Goal: Find specific page/section: Find specific page/section

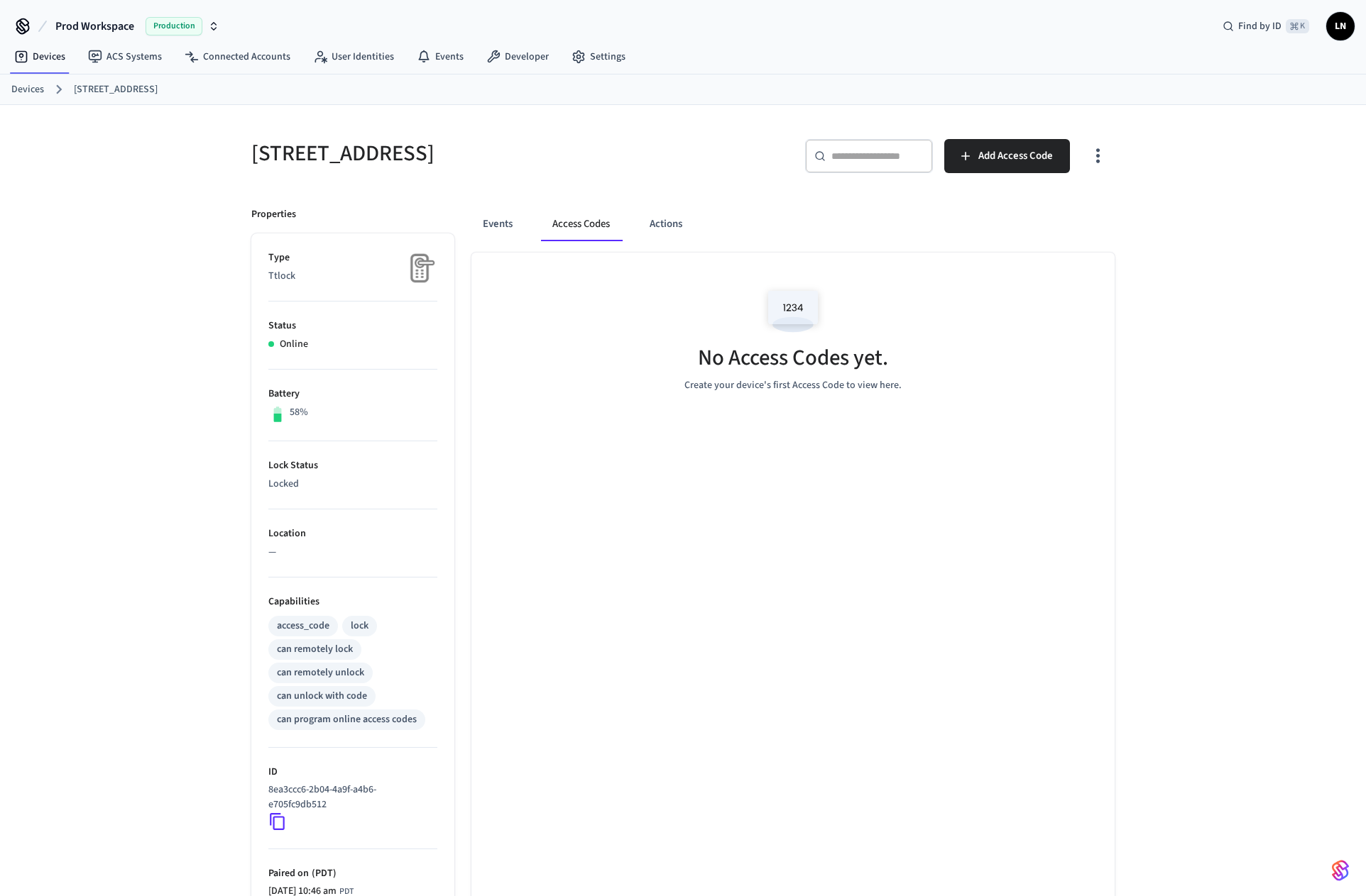
scroll to position [141, 0]
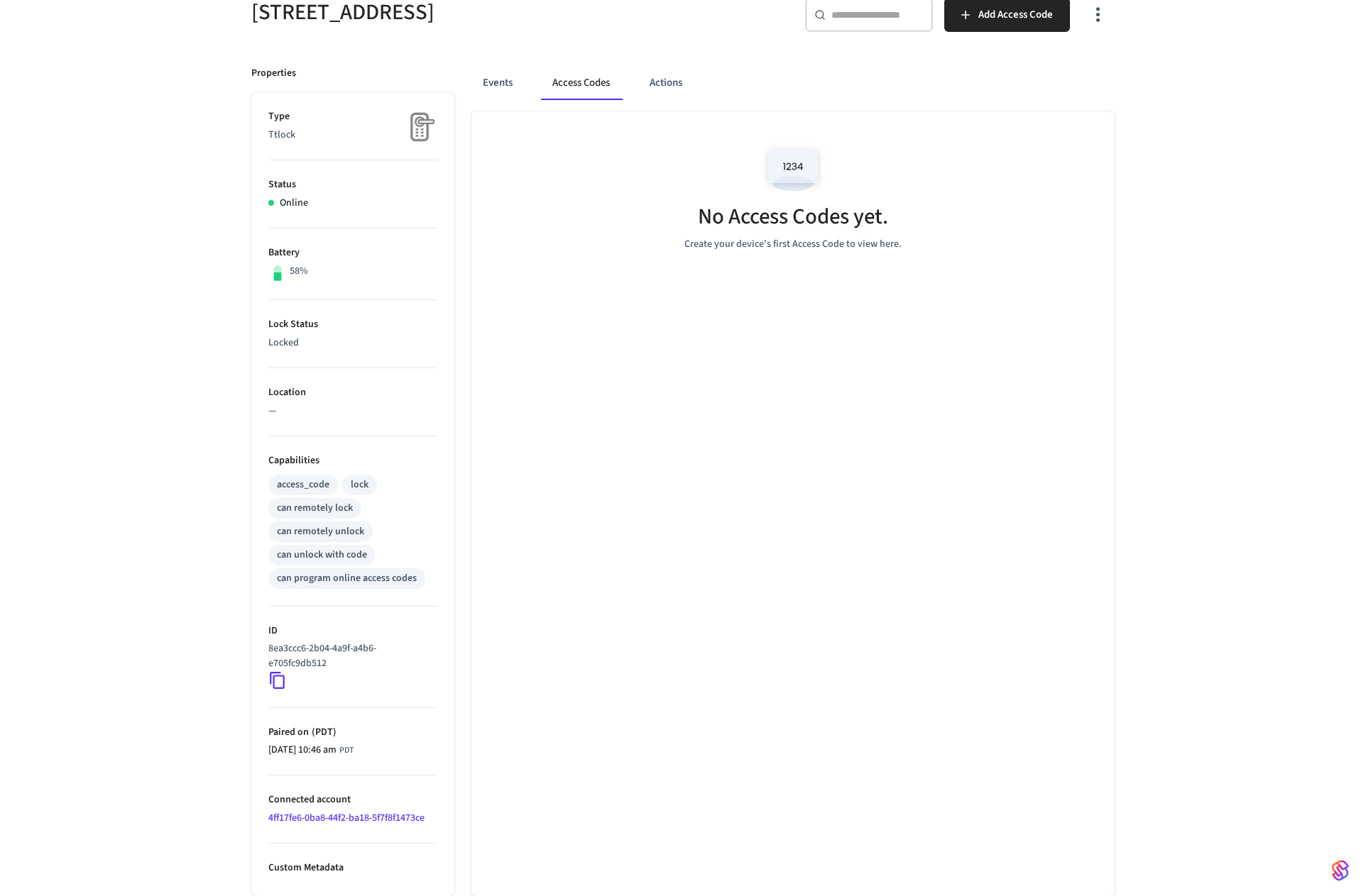
click at [332, 817] on link "4ff17fe6-0ba8-44f2-ba18-5f7f8f1473ce" at bounding box center [346, 817] width 156 height 14
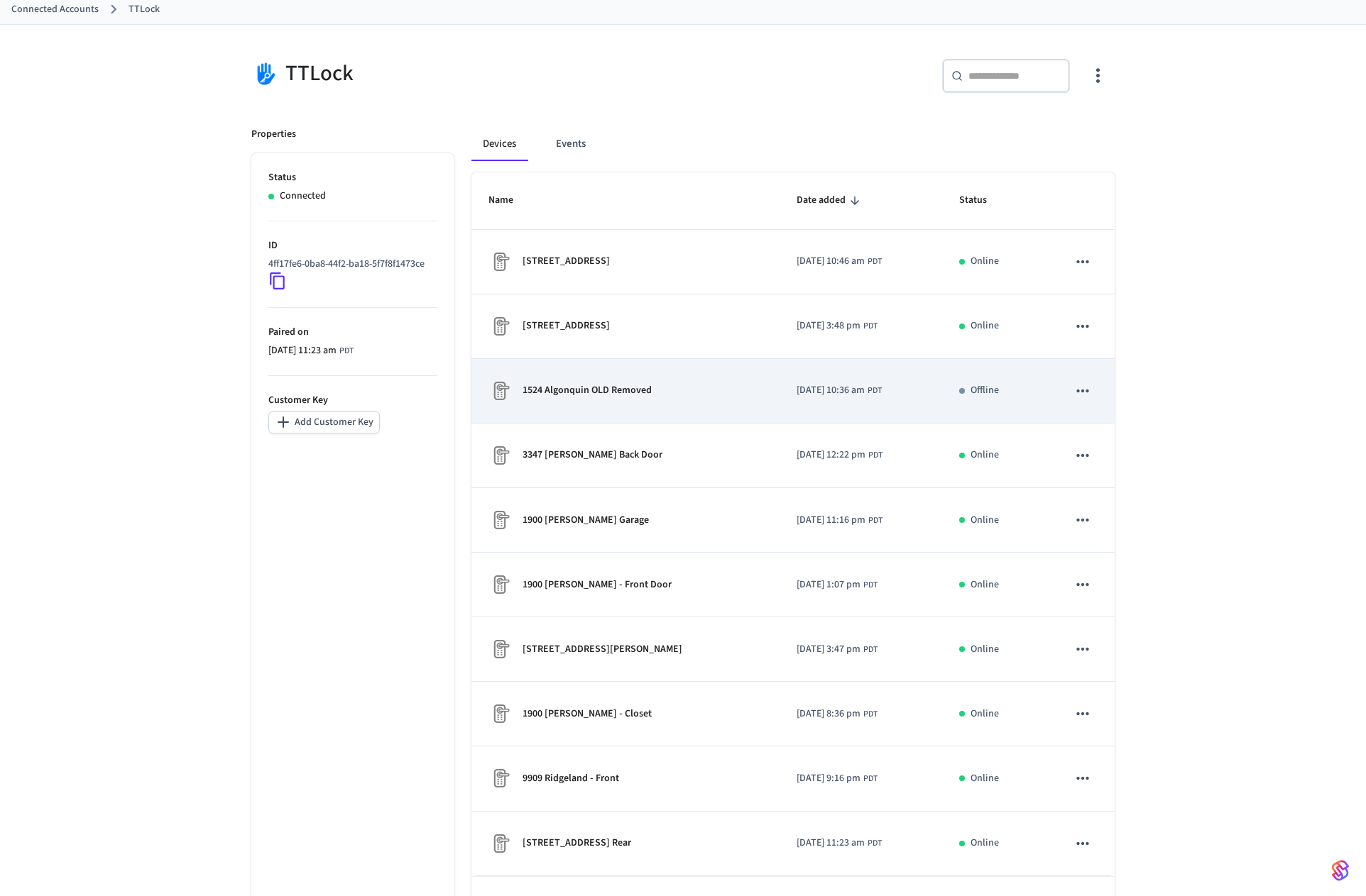
scroll to position [129, 0]
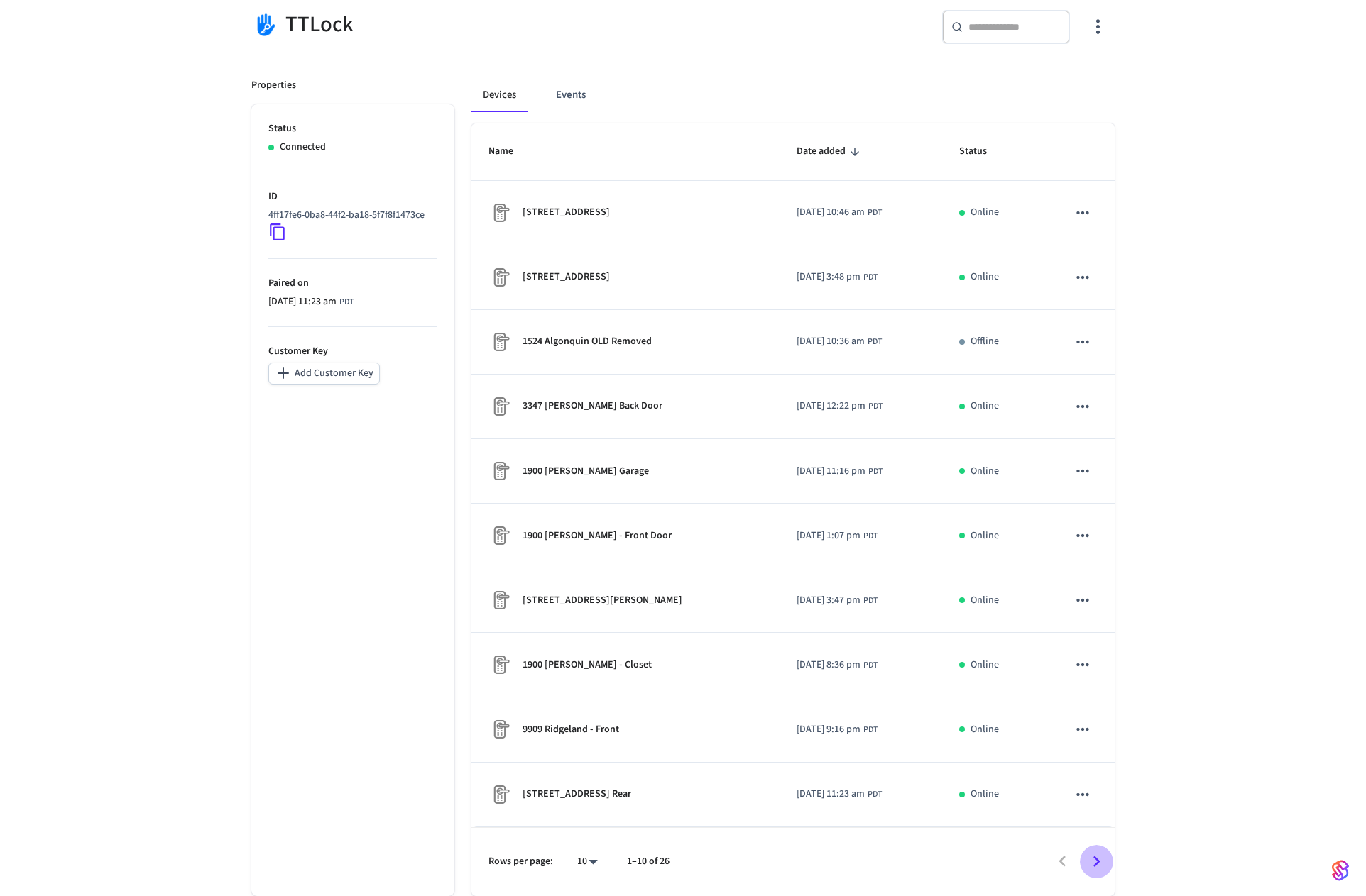
click at [1097, 861] on icon "Go to next page" at bounding box center [1097, 862] width 22 height 22
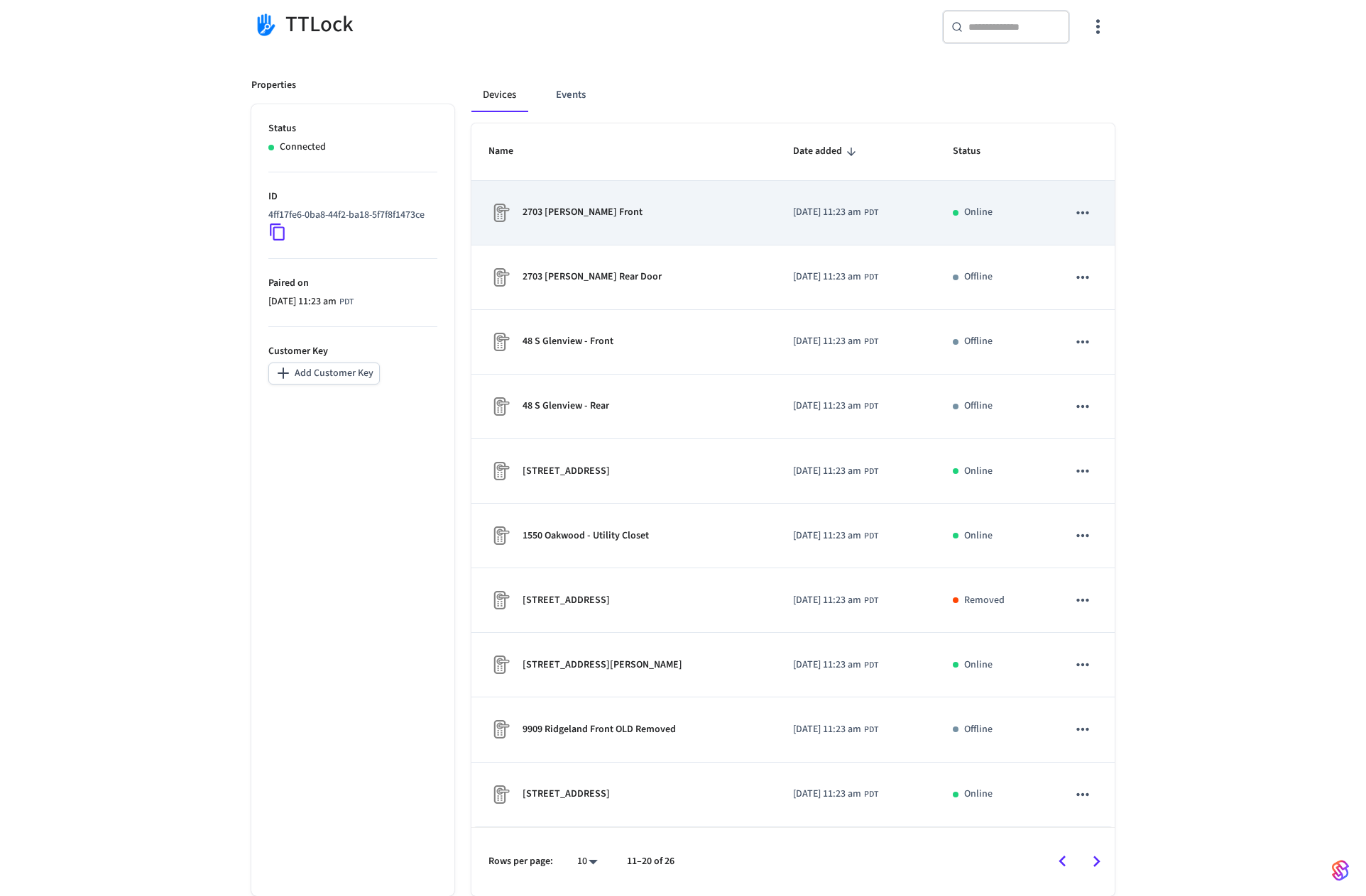
click at [576, 212] on p "2703 [PERSON_NAME] Front" at bounding box center [582, 212] width 120 height 15
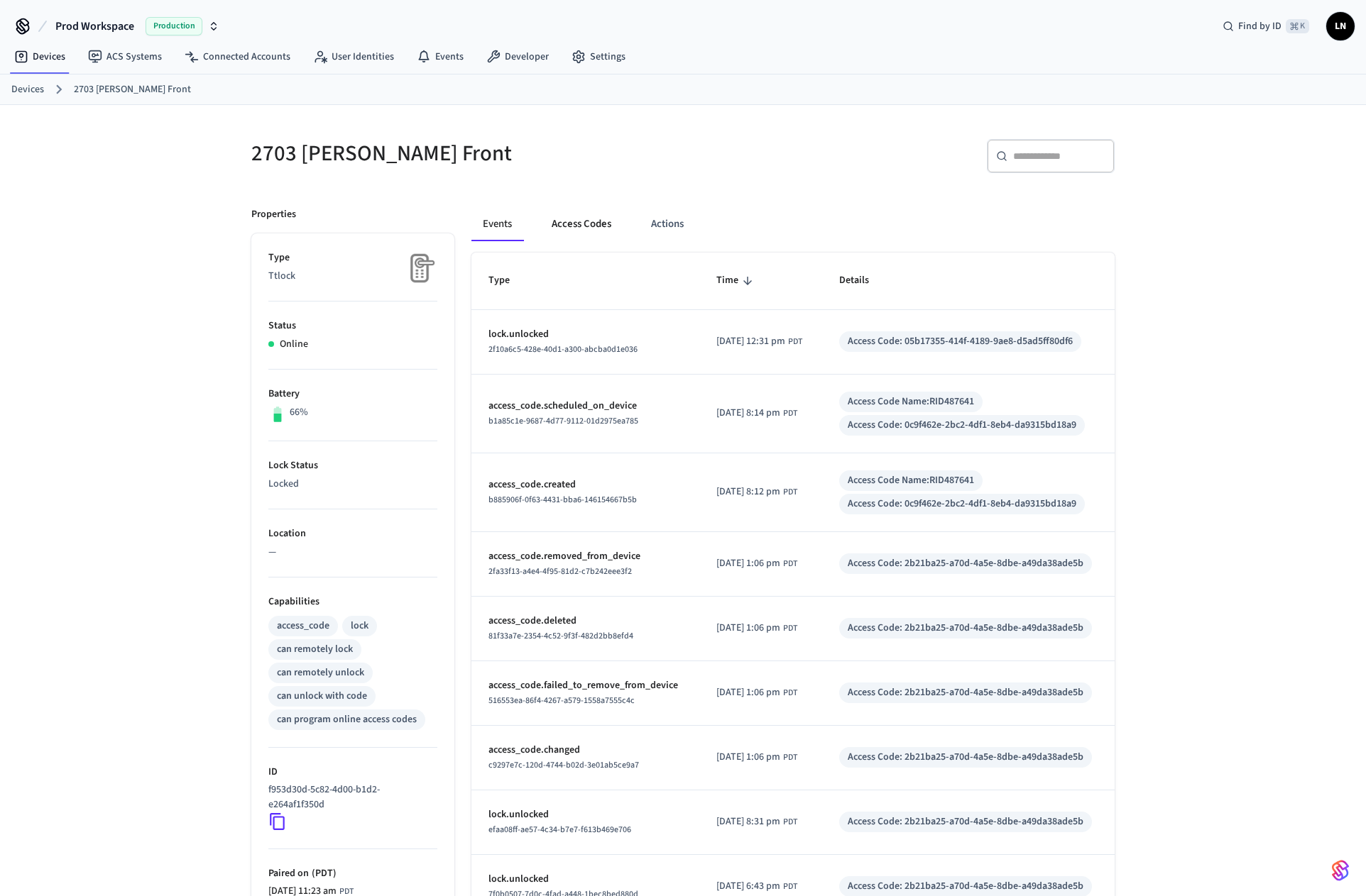
click at [580, 220] on button "Access Codes" at bounding box center [581, 224] width 82 height 34
